Goal: Find specific page/section: Find specific page/section

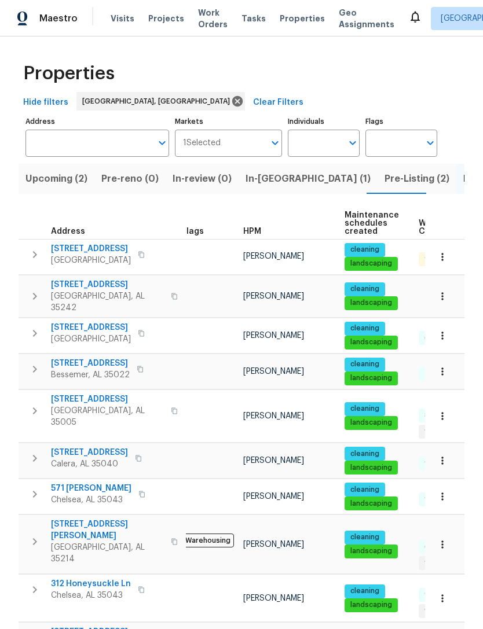
scroll to position [9, 10]
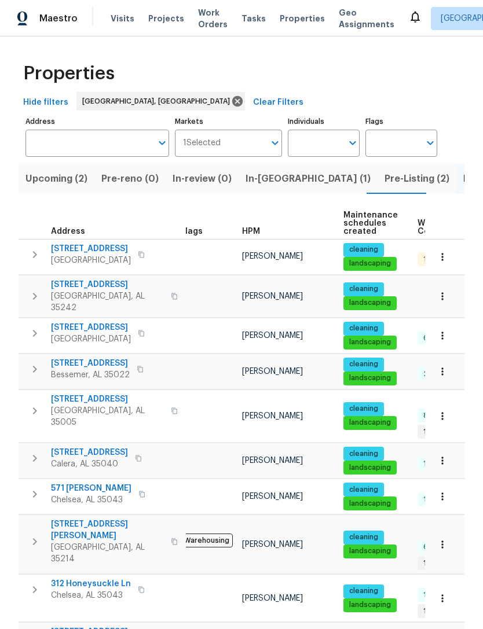
click at [98, 578] on span "312 Honeysuckle Ln" at bounding box center [91, 584] width 80 height 12
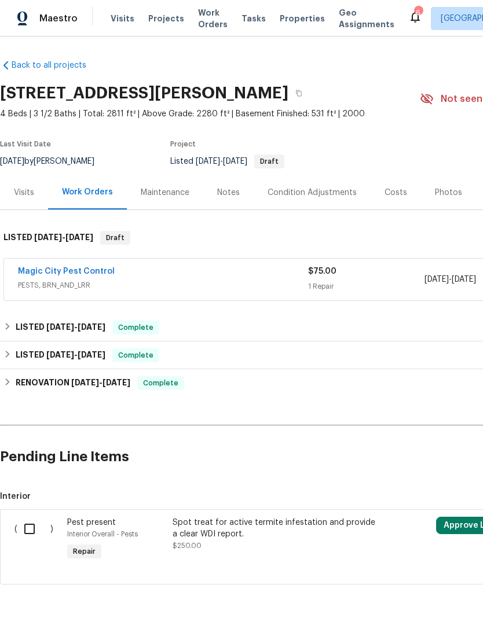
click at [227, 283] on span "PESTS, BRN_AND_LRR" at bounding box center [163, 286] width 290 height 12
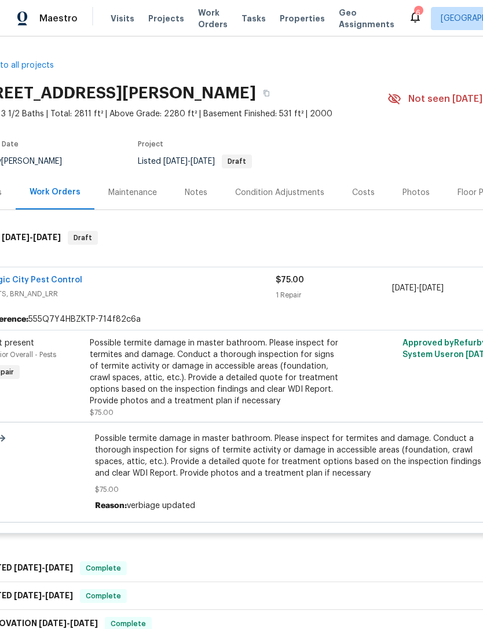
scroll to position [1, 16]
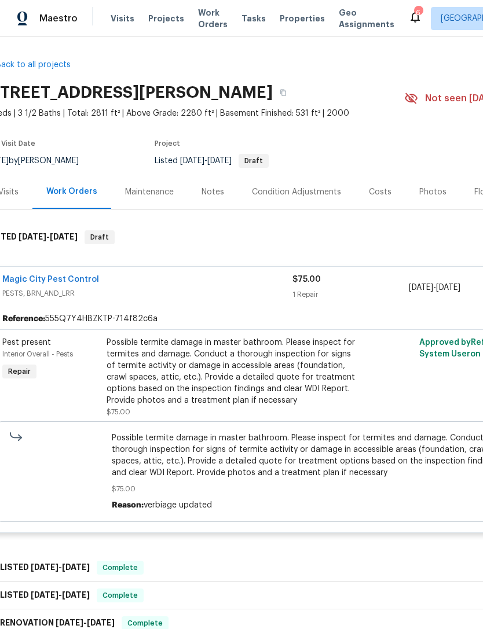
click at [77, 276] on link "Magic City Pest Control" at bounding box center [50, 279] width 97 height 8
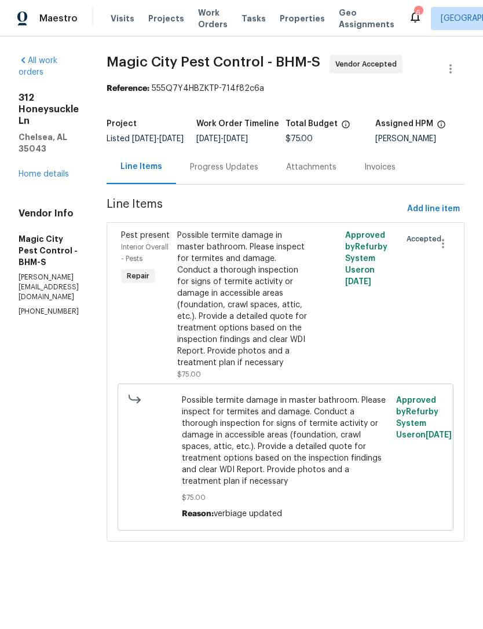
click at [258, 173] on div "Progress Updates" at bounding box center [224, 167] width 68 height 12
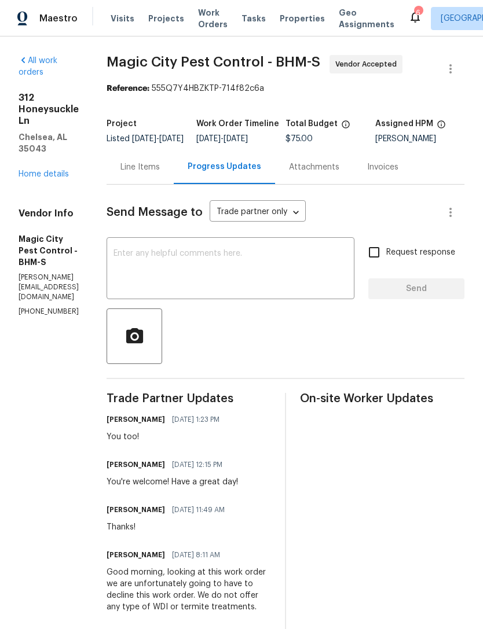
click at [160, 173] on div "Line Items" at bounding box center [139, 167] width 39 height 12
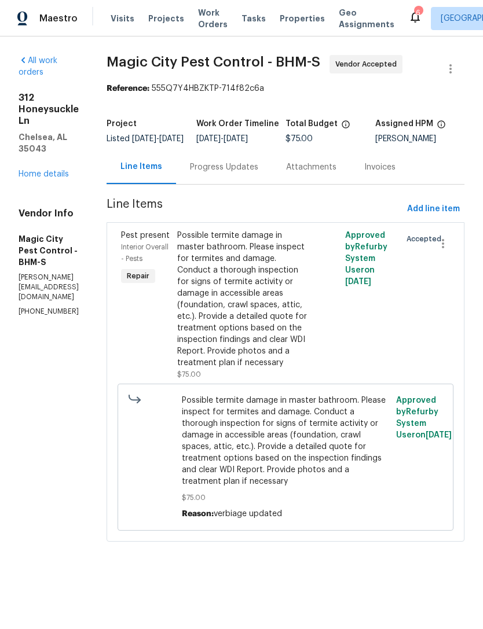
click at [55, 170] on link "Home details" at bounding box center [44, 174] width 50 height 8
